Goal: Check status: Check status

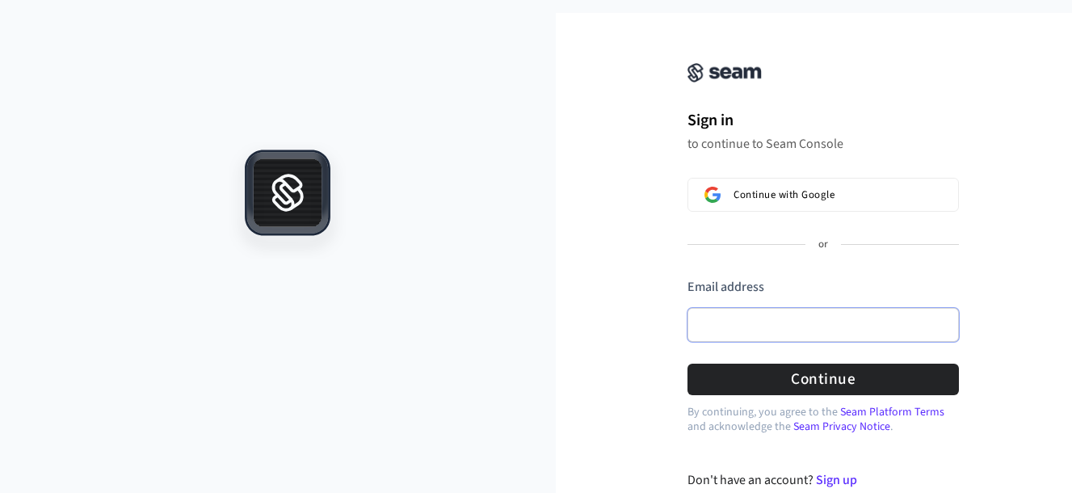
click at [766, 334] on input "Email address" at bounding box center [822, 325] width 271 height 34
type input "**********"
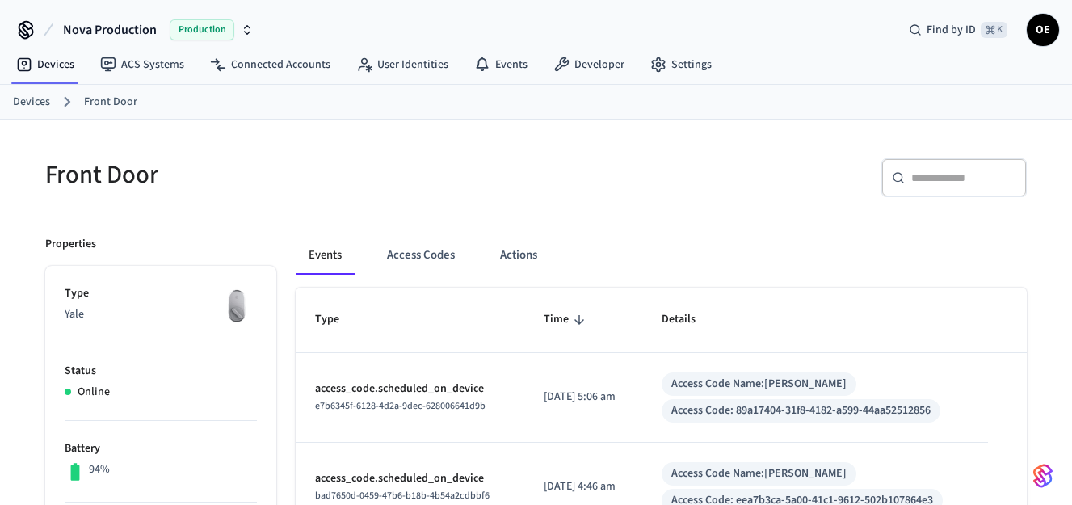
click at [435, 249] on button "Access Codes" at bounding box center [421, 255] width 94 height 39
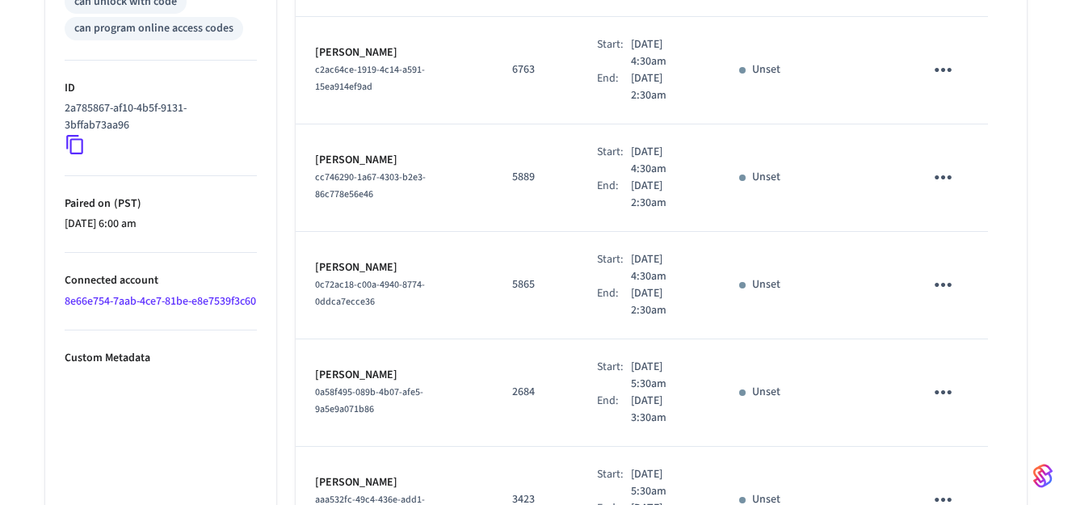
scroll to position [984, 0]
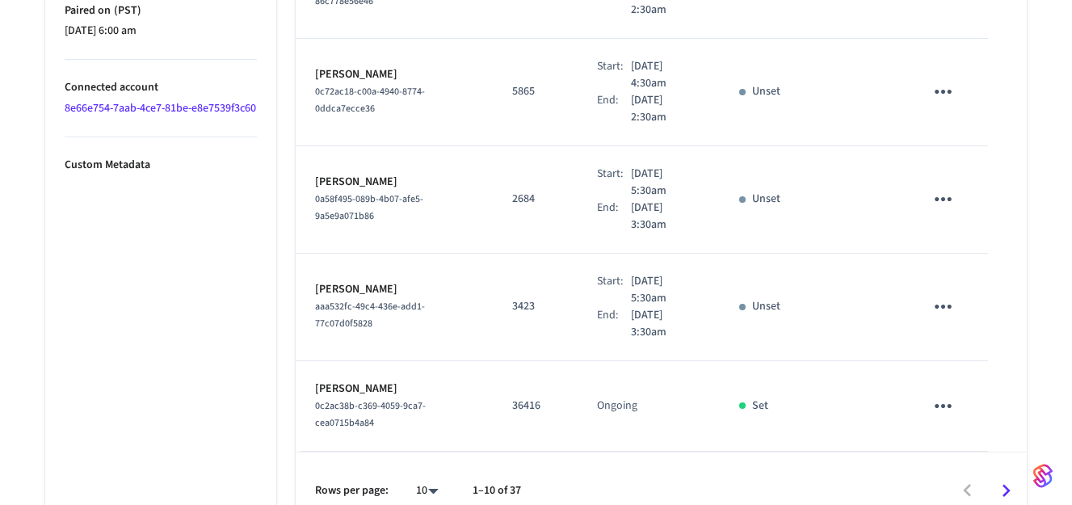
click at [1010, 478] on icon "Go to next page" at bounding box center [1005, 490] width 25 height 25
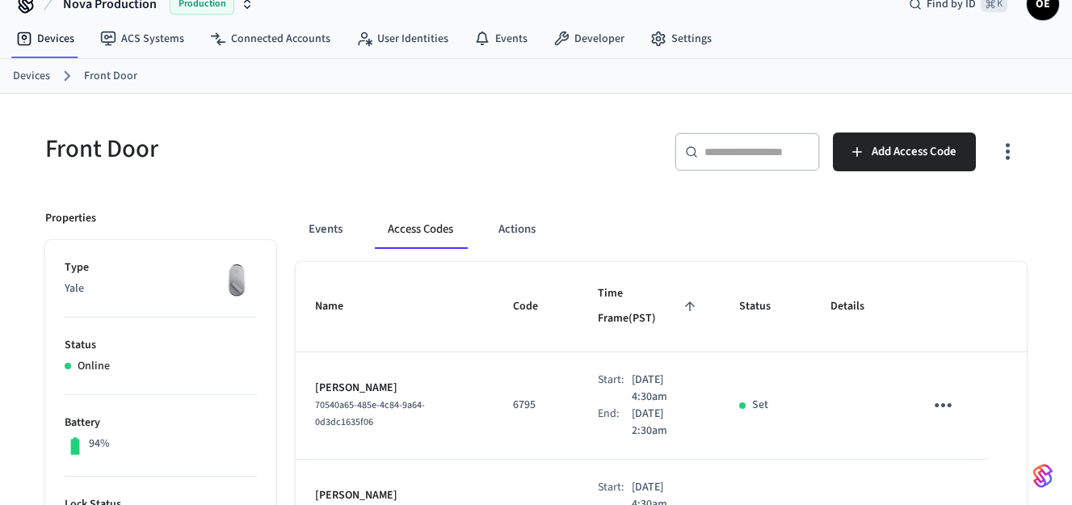
scroll to position [0, 0]
